Goal: Transaction & Acquisition: Purchase product/service

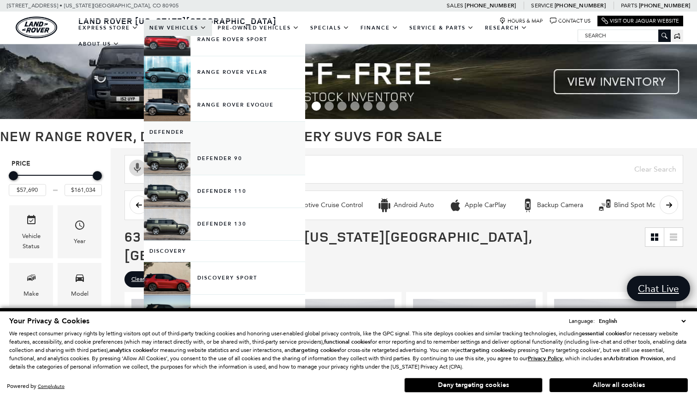
scroll to position [89, 0]
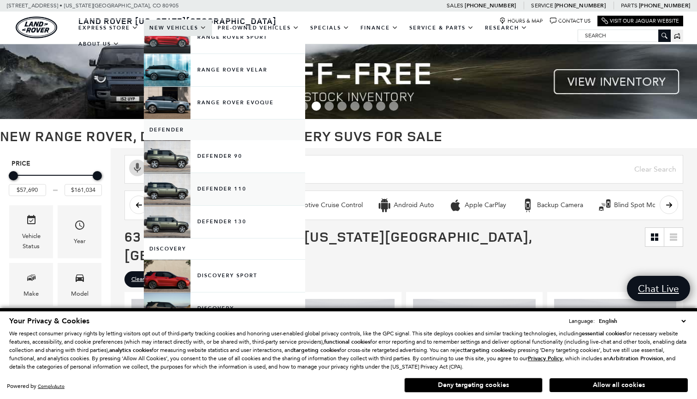
click at [201, 193] on link "Defender 110" at bounding box center [224, 189] width 161 height 32
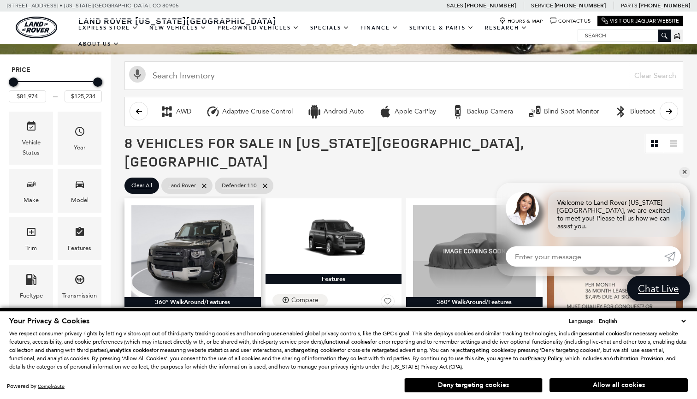
scroll to position [56, 0]
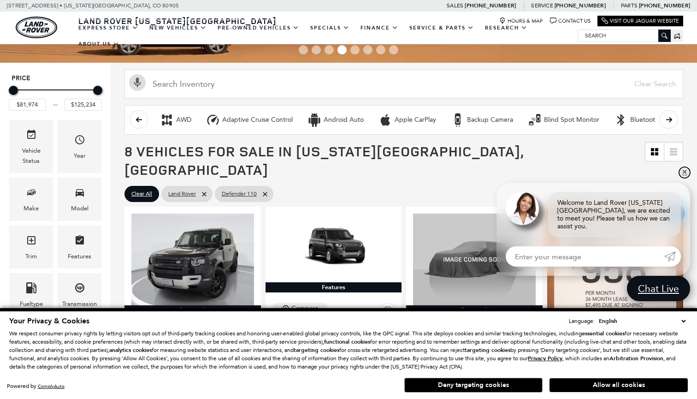
click at [684, 178] on link "✕" at bounding box center [684, 172] width 11 height 11
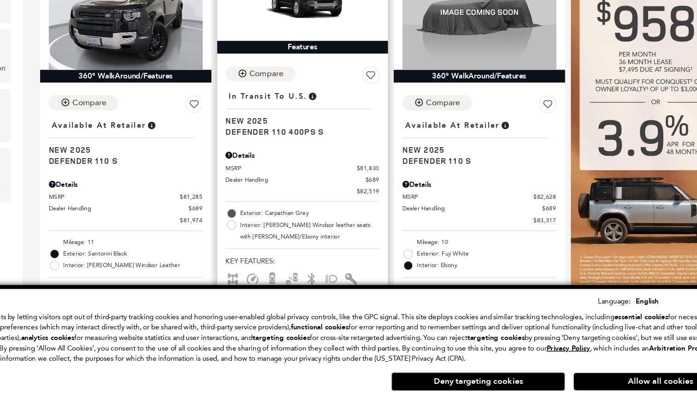
scroll to position [255, 0]
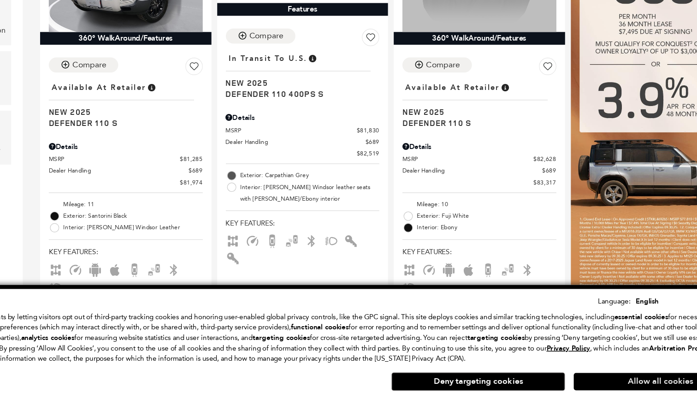
click at [550, 378] on button "Allow all cookies" at bounding box center [619, 385] width 138 height 14
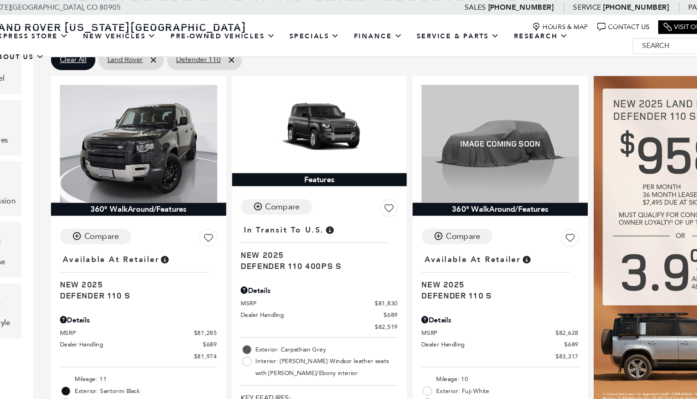
scroll to position [193, 0]
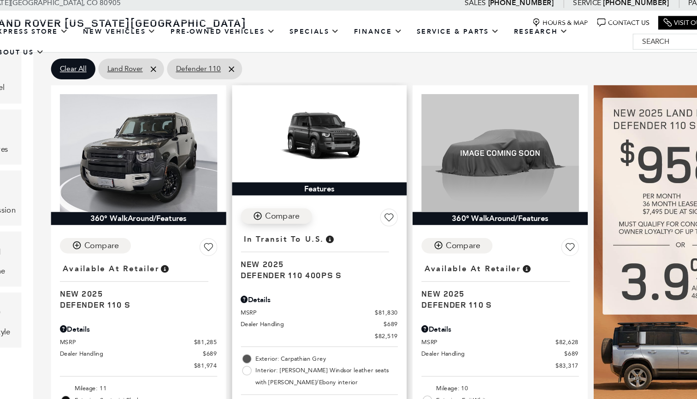
click at [291, 167] on div "Compare" at bounding box center [304, 171] width 27 height 8
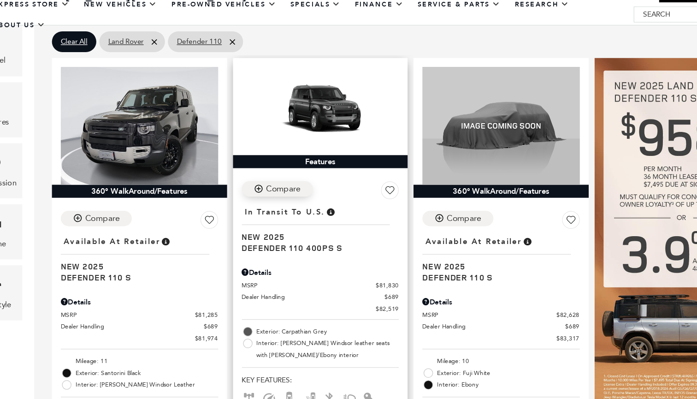
click at [282, 168] on icon "Compare Vehicle" at bounding box center [285, 171] width 6 height 6
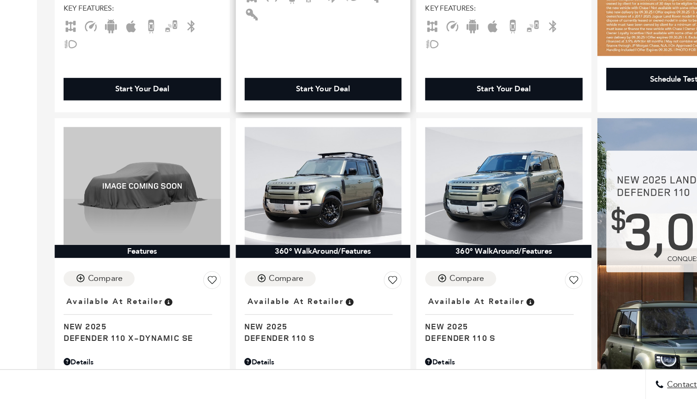
scroll to position [464, 0]
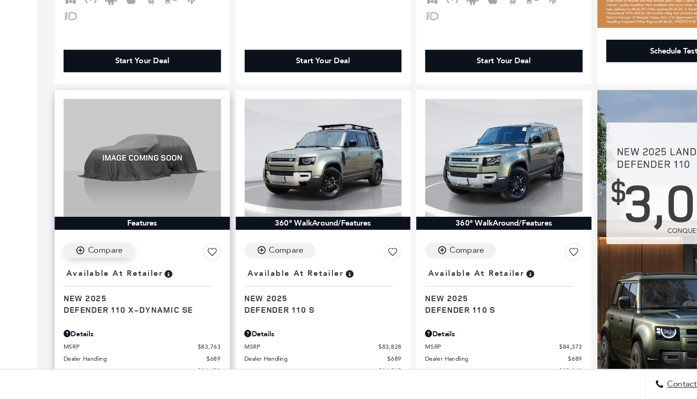
click at [141, 279] on icon "Compare Vehicle" at bounding box center [145, 283] width 8 height 8
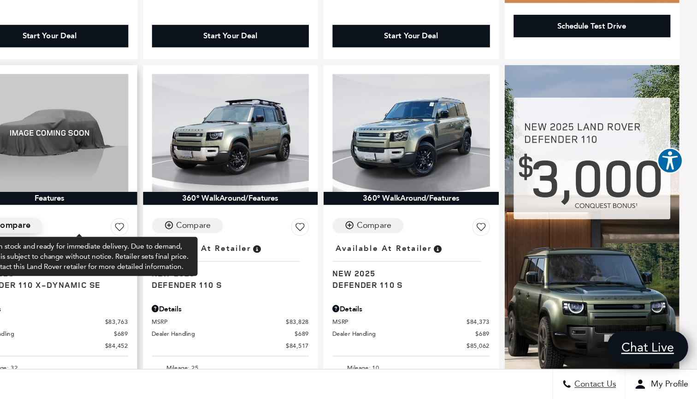
scroll to position [484, 0]
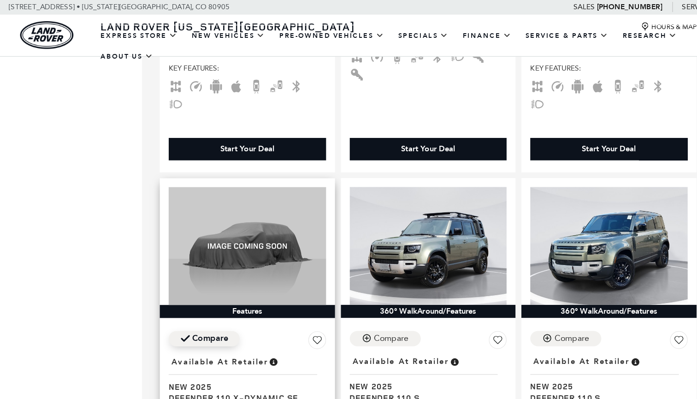
scroll to position [0, 0]
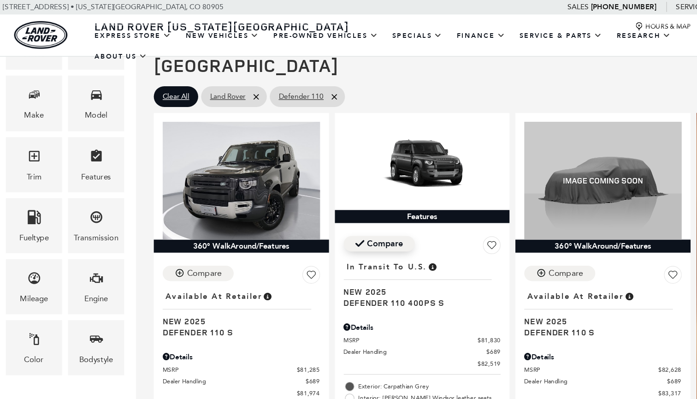
scroll to position [157, 0]
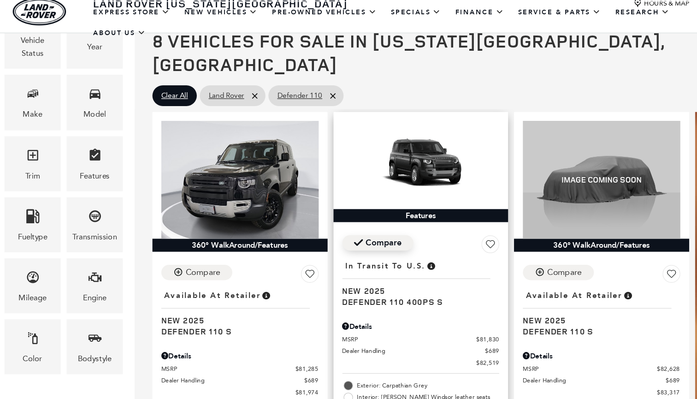
click at [284, 220] on div "Location : In Transit to U.S." at bounding box center [330, 227] width 116 height 15
click at [283, 249] on span "Defender 110 400PS S" at bounding box center [330, 253] width 116 height 9
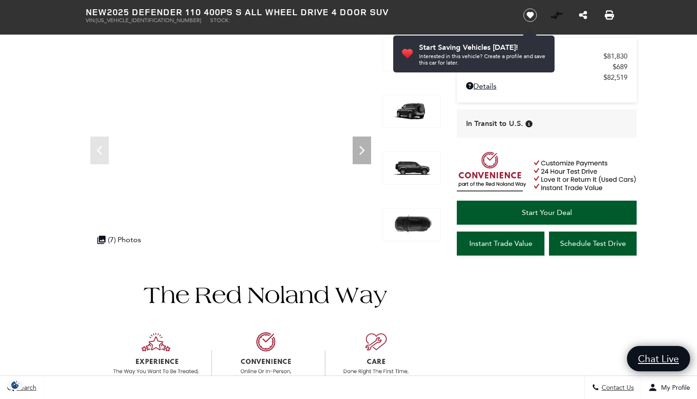
scroll to position [41, 0]
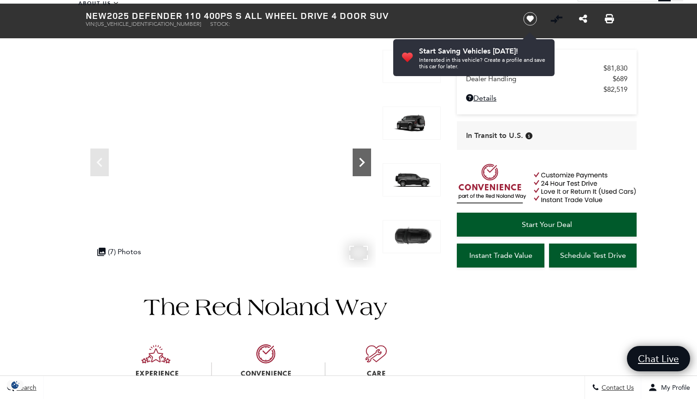
click at [355, 157] on icon "Next" at bounding box center [362, 162] width 18 height 18
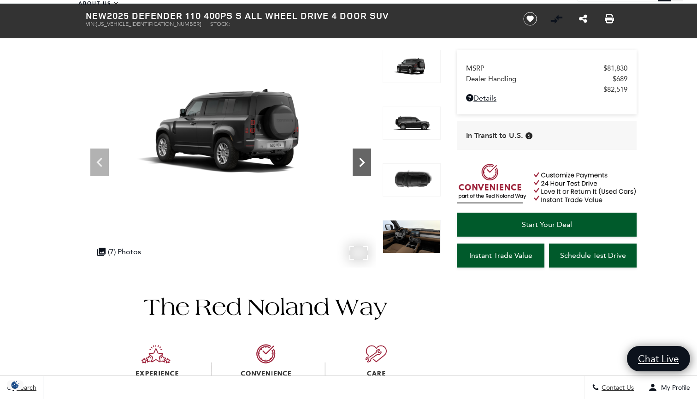
click at [356, 158] on icon "Next" at bounding box center [362, 162] width 18 height 18
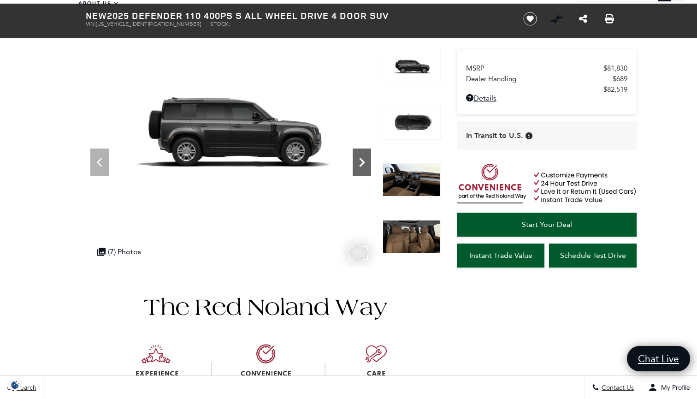
click at [356, 158] on icon "Next" at bounding box center [362, 162] width 18 height 18
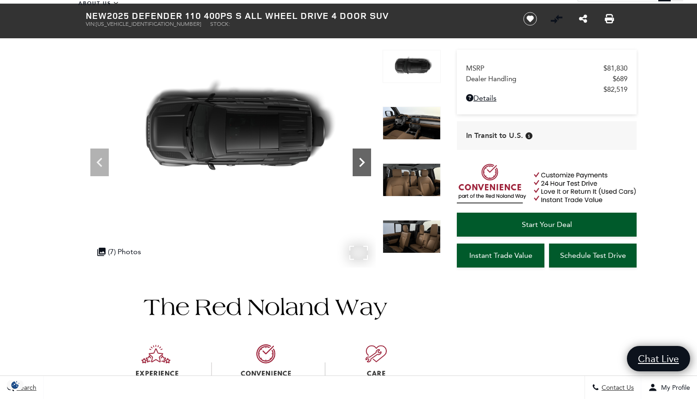
click at [356, 158] on icon "Next" at bounding box center [362, 162] width 18 height 18
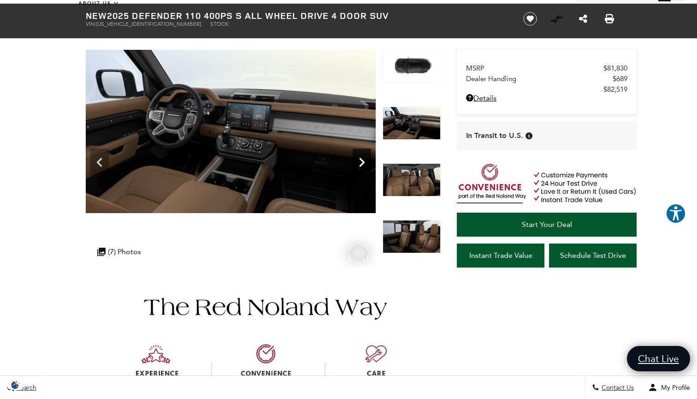
click at [356, 158] on icon "Next" at bounding box center [362, 162] width 18 height 18
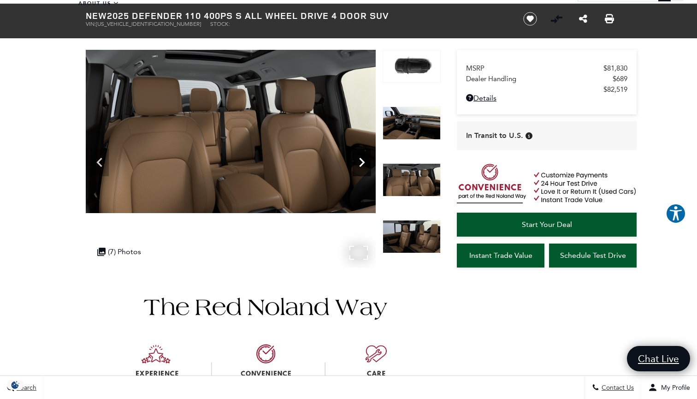
click at [356, 158] on icon "Next" at bounding box center [362, 162] width 18 height 18
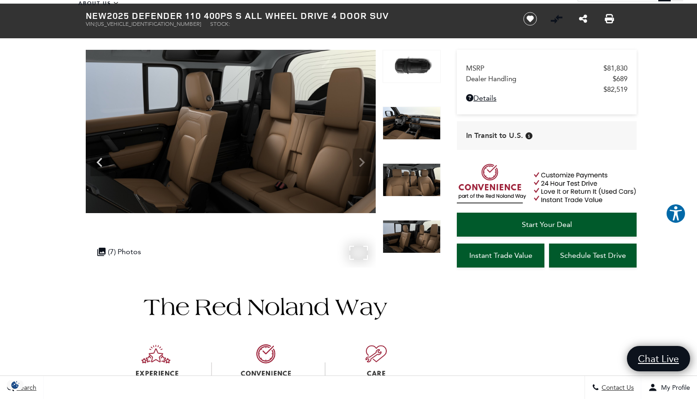
click at [356, 158] on img at bounding box center [231, 131] width 290 height 163
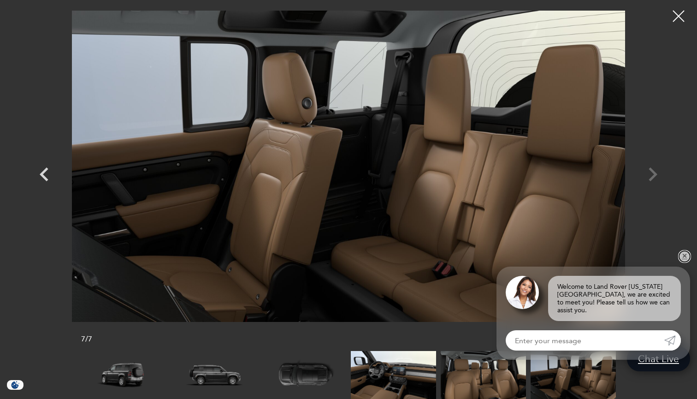
click at [685, 260] on link "✕" at bounding box center [684, 256] width 11 height 11
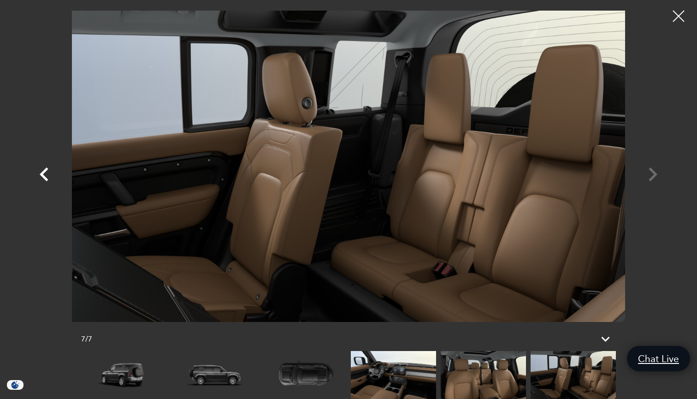
click at [47, 179] on icon "Previous" at bounding box center [44, 174] width 9 height 14
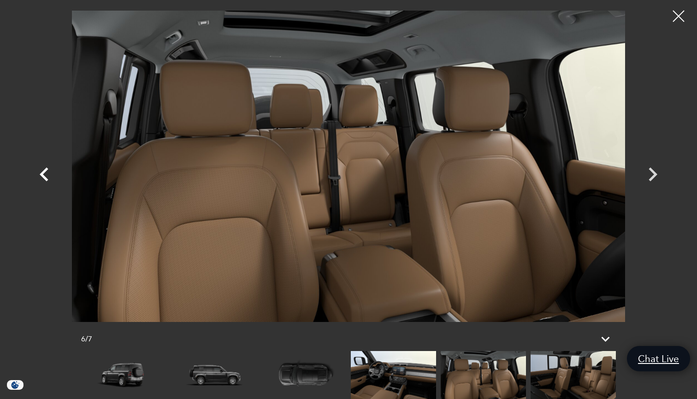
click at [44, 165] on icon "Previous" at bounding box center [44, 174] width 28 height 28
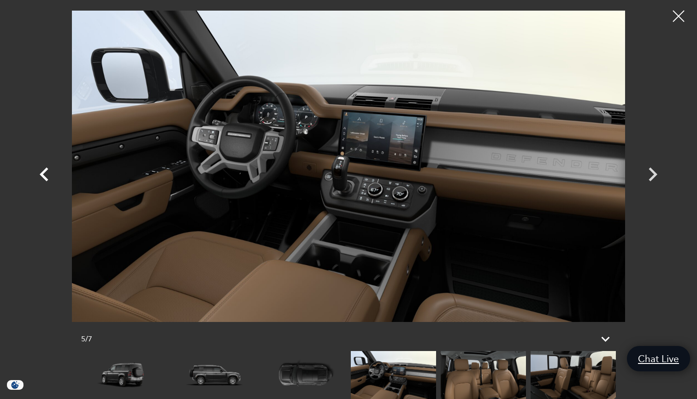
click at [45, 179] on icon "Previous" at bounding box center [44, 174] width 9 height 14
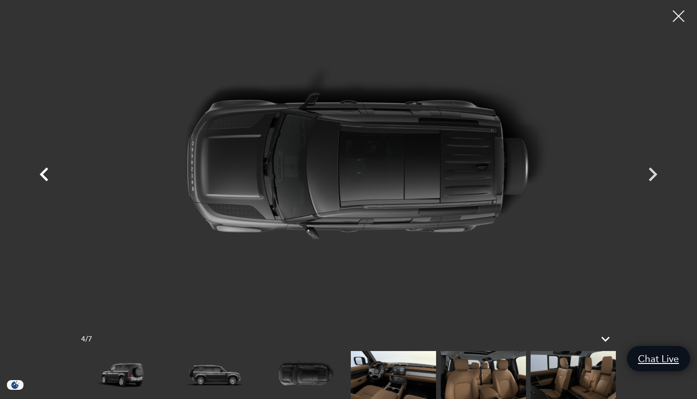
click at [45, 179] on icon "Previous" at bounding box center [44, 174] width 9 height 14
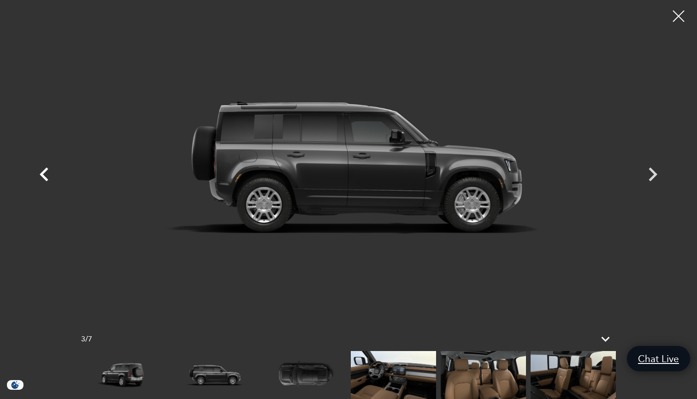
click at [45, 178] on icon "Previous" at bounding box center [44, 174] width 9 height 14
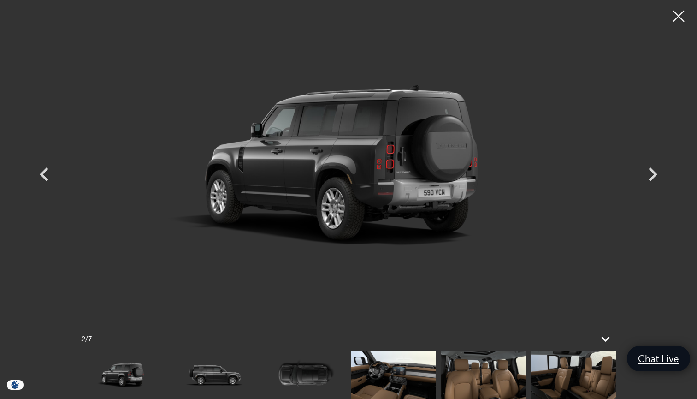
click at [688, 4] on div "2 / 7" at bounding box center [348, 199] width 697 height 399
click at [679, 17] on div at bounding box center [679, 16] width 24 height 24
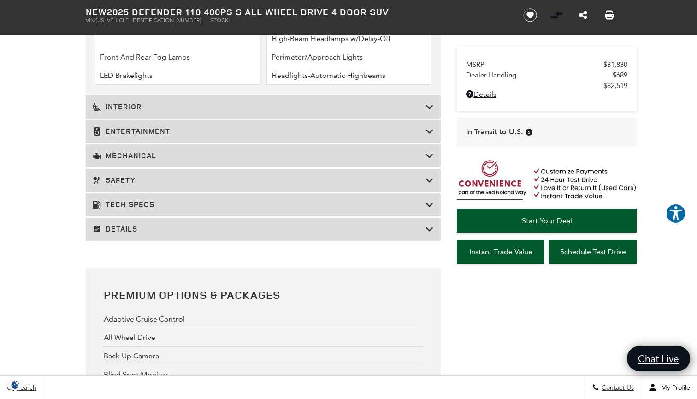
scroll to position [1328, 0]
click at [432, 136] on icon at bounding box center [430, 131] width 8 height 9
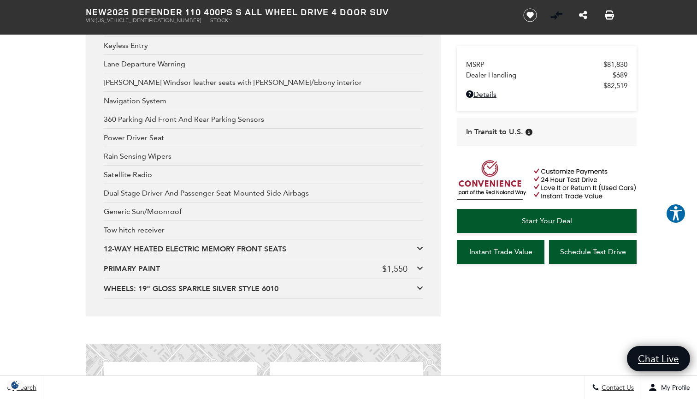
scroll to position [1595, 0]
click at [422, 271] on icon at bounding box center [420, 266] width 6 height 7
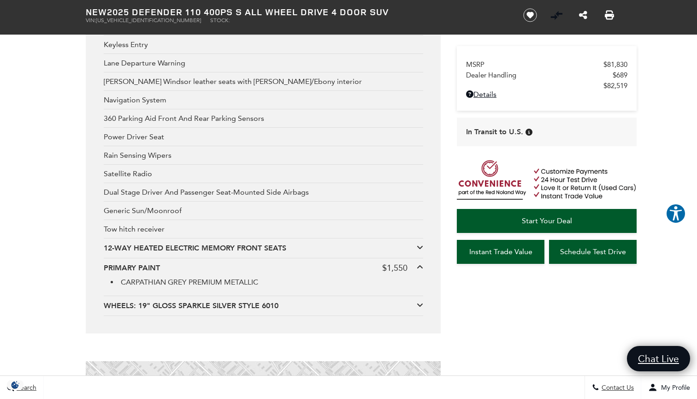
click at [422, 271] on icon at bounding box center [420, 266] width 6 height 7
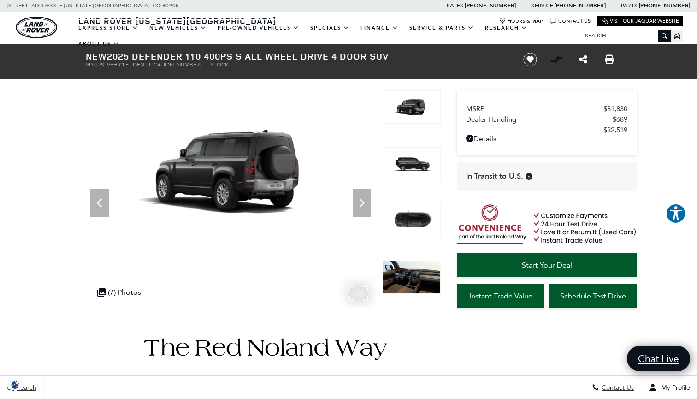
scroll to position [0, 0]
click at [354, 195] on icon "Next" at bounding box center [362, 203] width 18 height 18
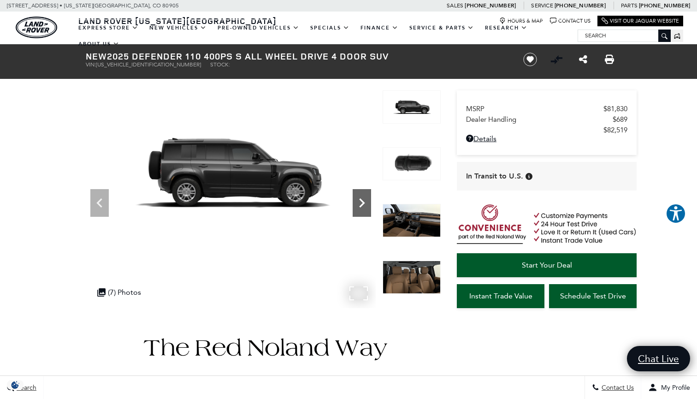
click at [355, 196] on icon "Next" at bounding box center [362, 203] width 18 height 18
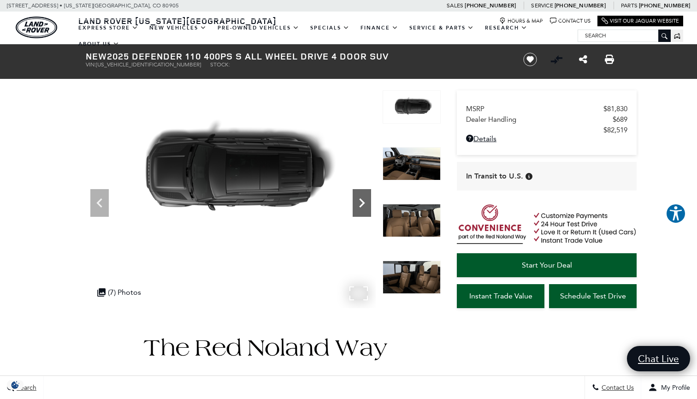
click at [355, 196] on icon "Next" at bounding box center [362, 203] width 18 height 18
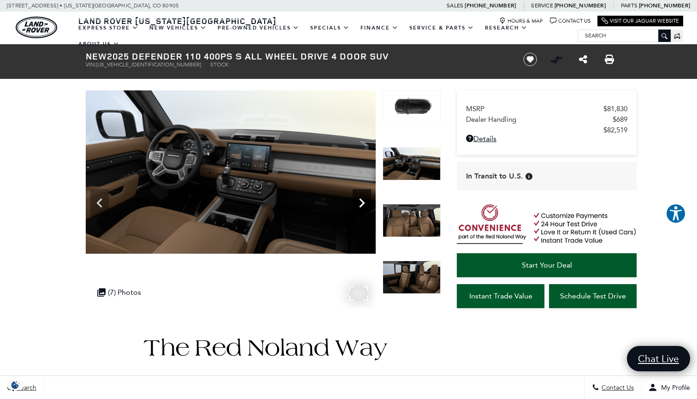
click at [355, 196] on icon "Next" at bounding box center [362, 203] width 18 height 18
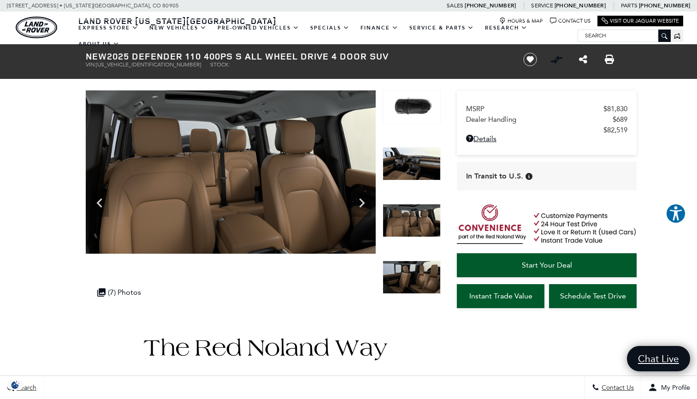
click at [503, 300] on span "Instant Trade Value" at bounding box center [500, 295] width 63 height 9
click at [369, 202] on icon "Next" at bounding box center [362, 203] width 18 height 18
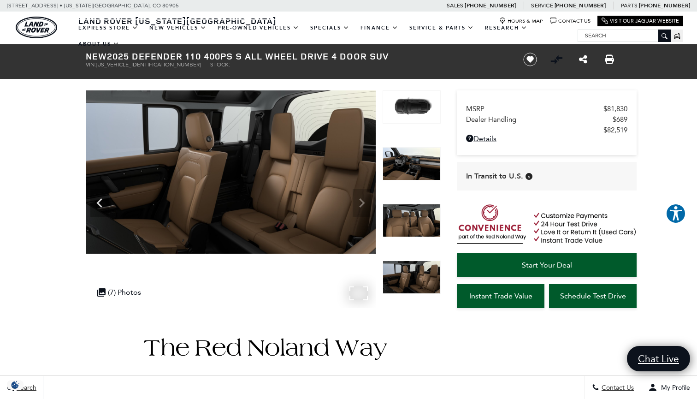
click at [369, 202] on img at bounding box center [231, 171] width 290 height 163
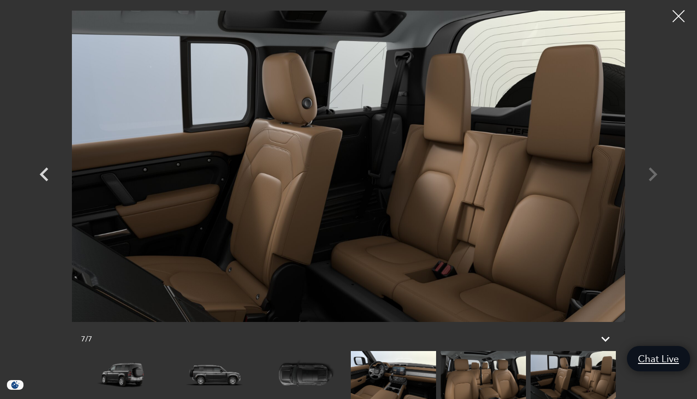
scroll to position [75, 0]
click at [653, 173] on div at bounding box center [348, 166] width 645 height 318
click at [681, 22] on div at bounding box center [679, 16] width 24 height 24
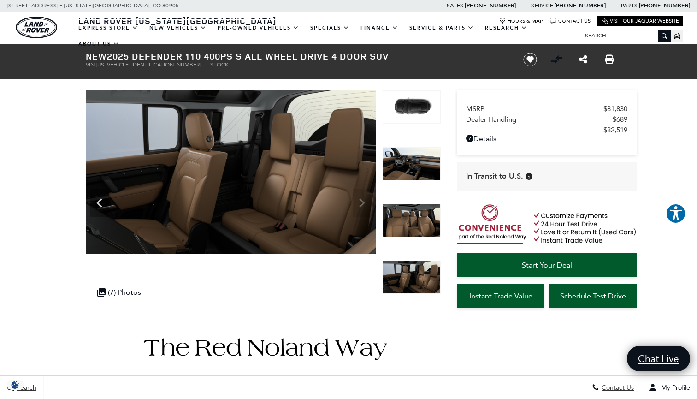
scroll to position [0, 0]
